Goal: Task Accomplishment & Management: Manage account settings

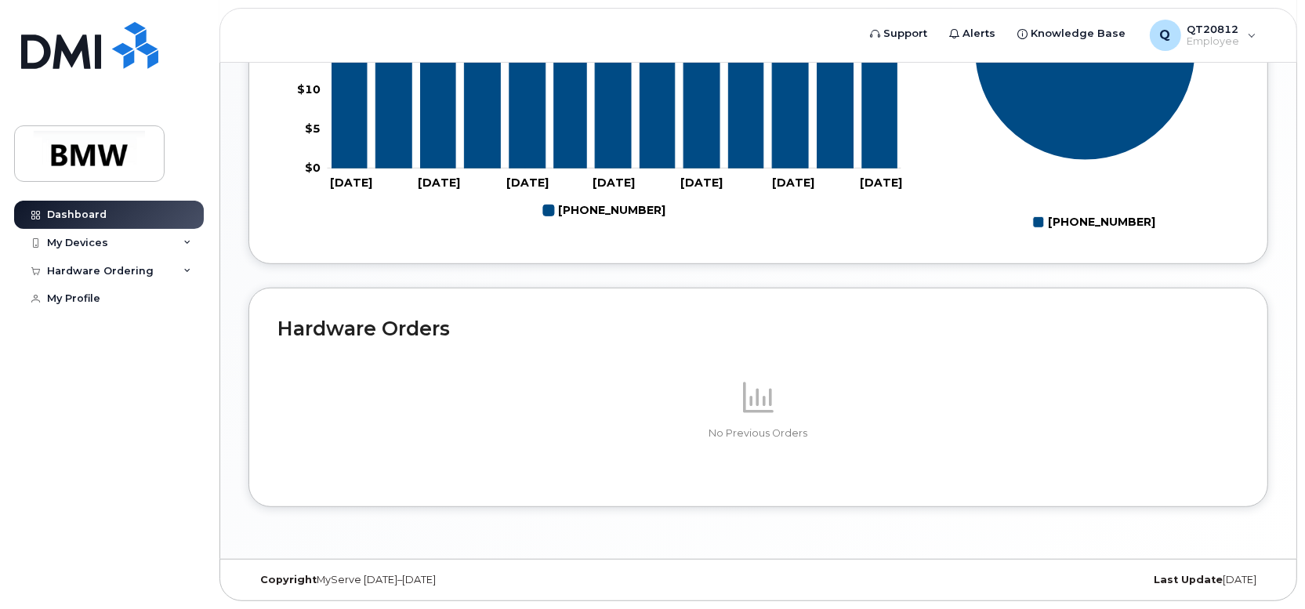
scroll to position [806, 0]
click at [178, 239] on div "My Devices" at bounding box center [109, 243] width 190 height 28
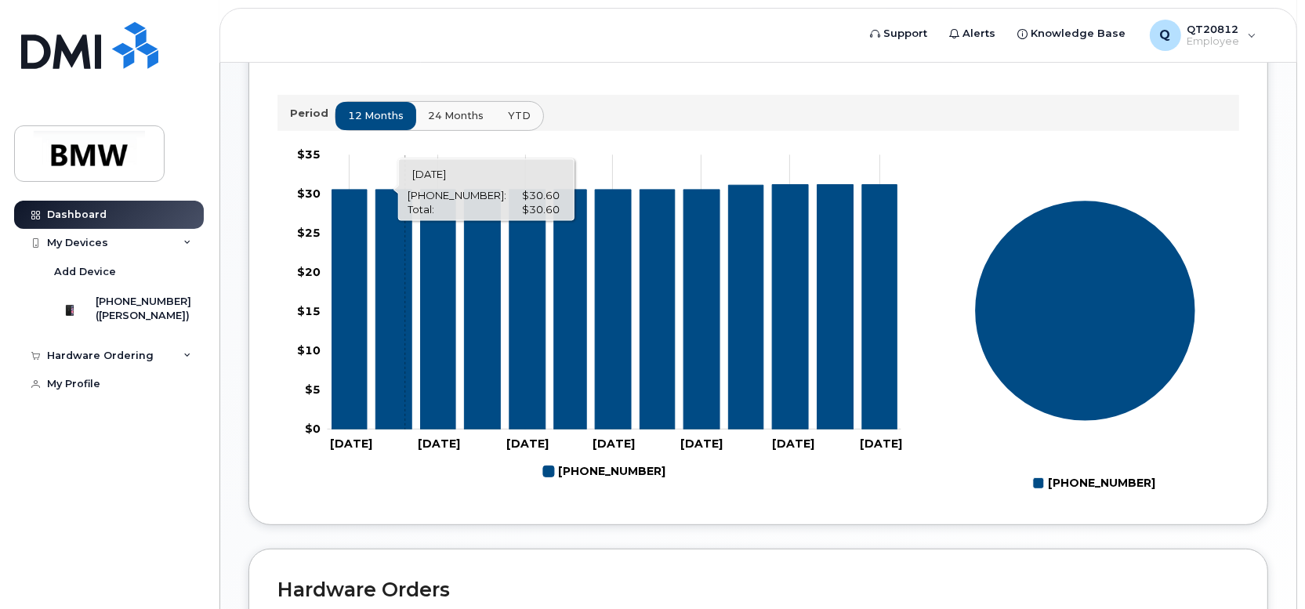
scroll to position [0, 0]
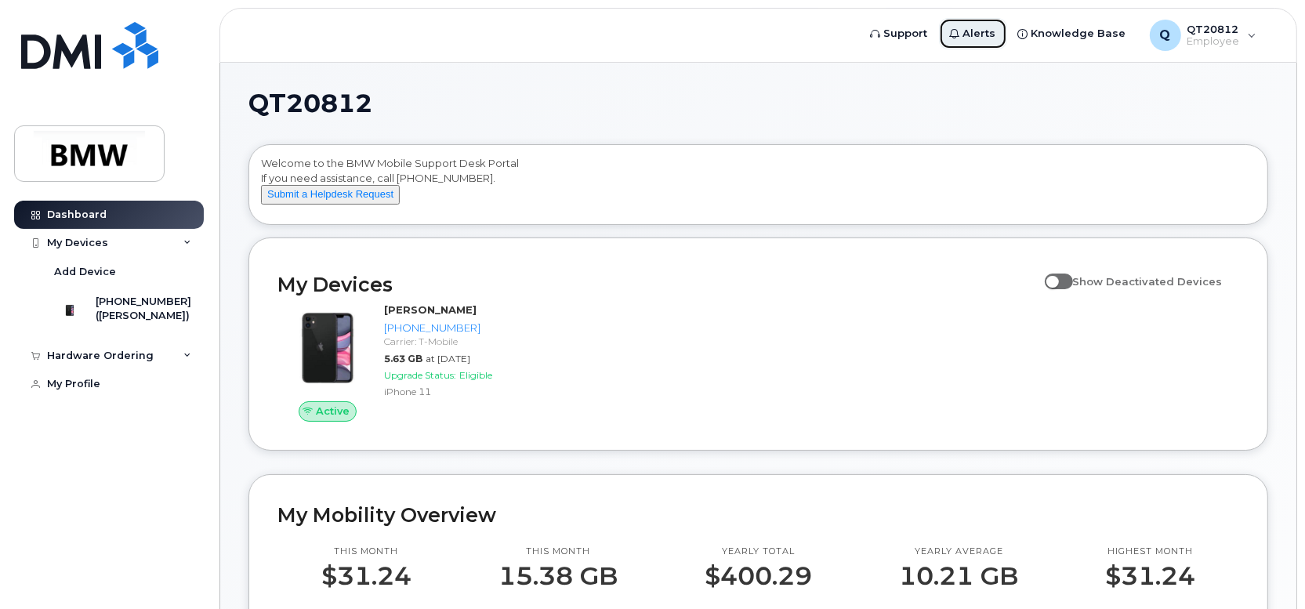
click at [992, 34] on span "Alerts" at bounding box center [979, 34] width 33 height 16
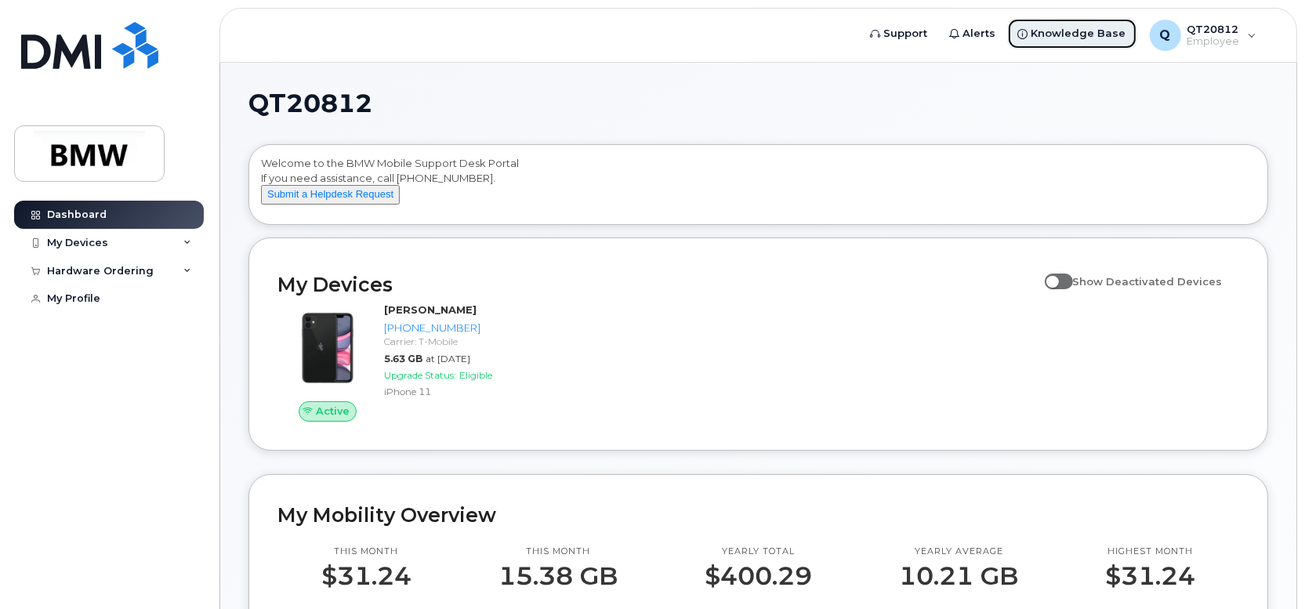
click at [1054, 32] on span "Knowledge Base" at bounding box center [1079, 34] width 95 height 16
click at [185, 241] on icon at bounding box center [187, 243] width 8 height 8
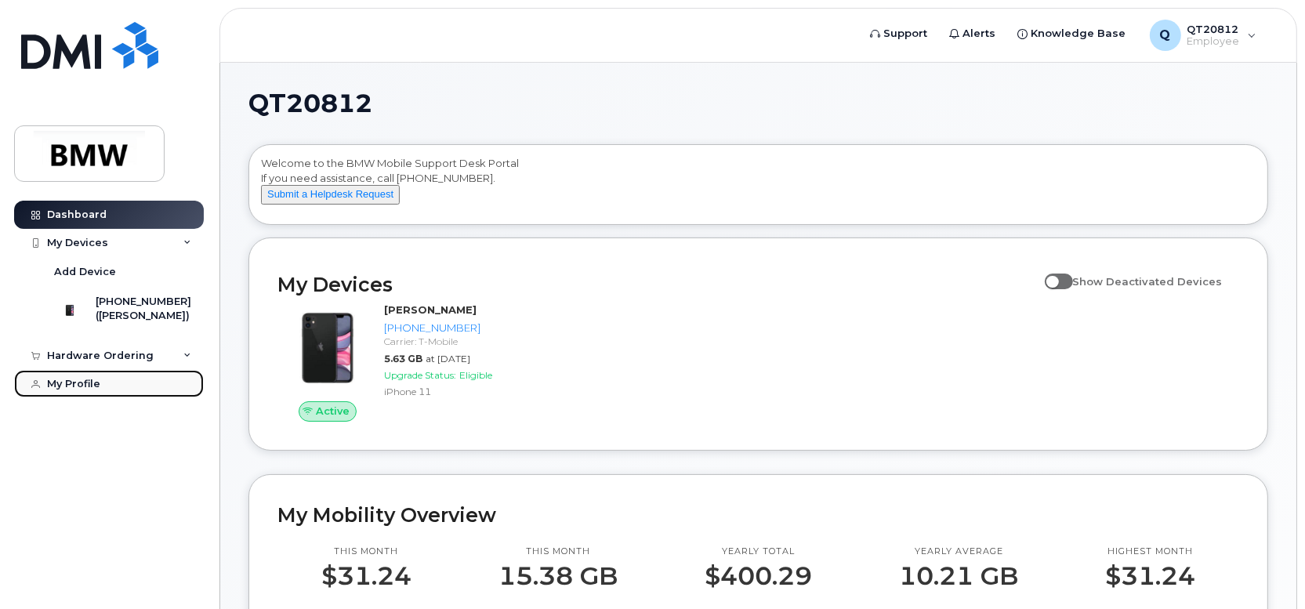
click at [51, 390] on div "My Profile" at bounding box center [73, 384] width 53 height 13
